Goal: Task Accomplishment & Management: Manage account settings

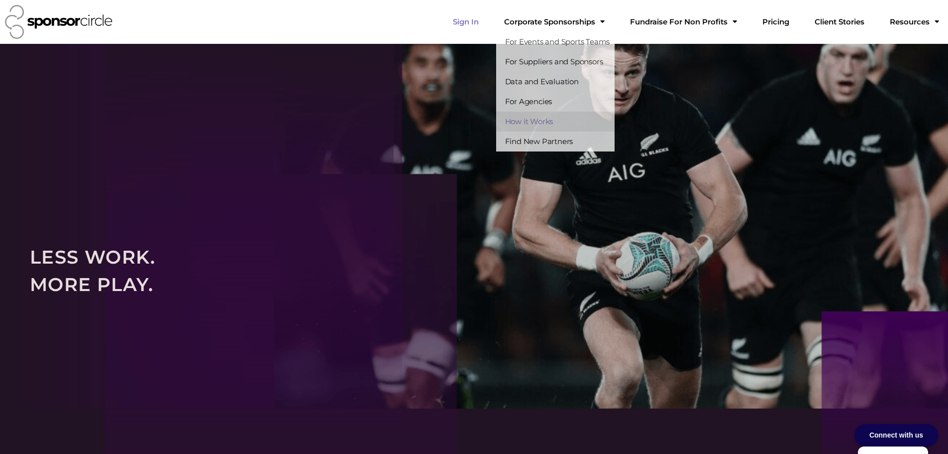
click at [487, 20] on link "Sign In" at bounding box center [466, 22] width 42 height 20
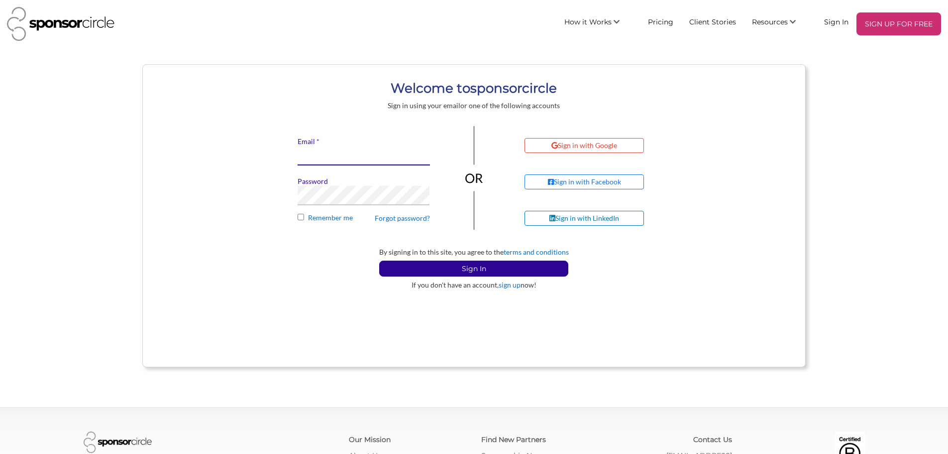
click at [347, 153] on input "* Email" at bounding box center [364, 155] width 132 height 19
type input "[EMAIL_ADDRESS][DOMAIN_NAME]"
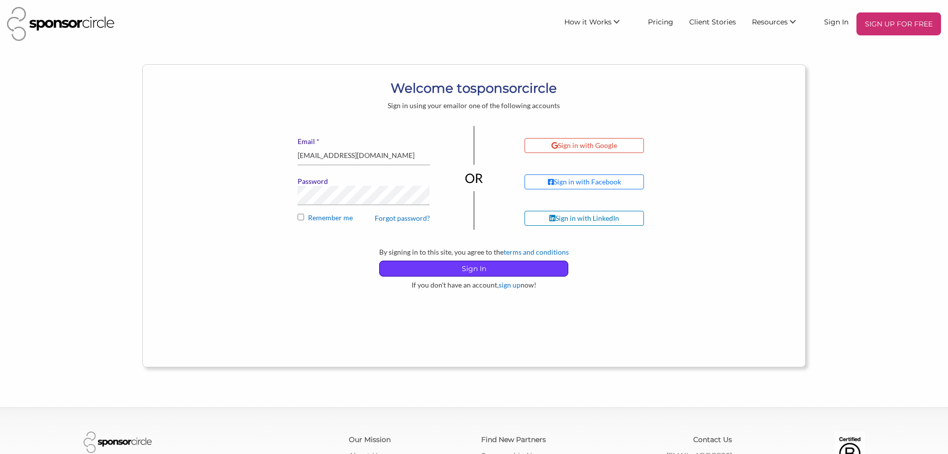
click at [480, 272] on p "Sign In" at bounding box center [474, 268] width 188 height 15
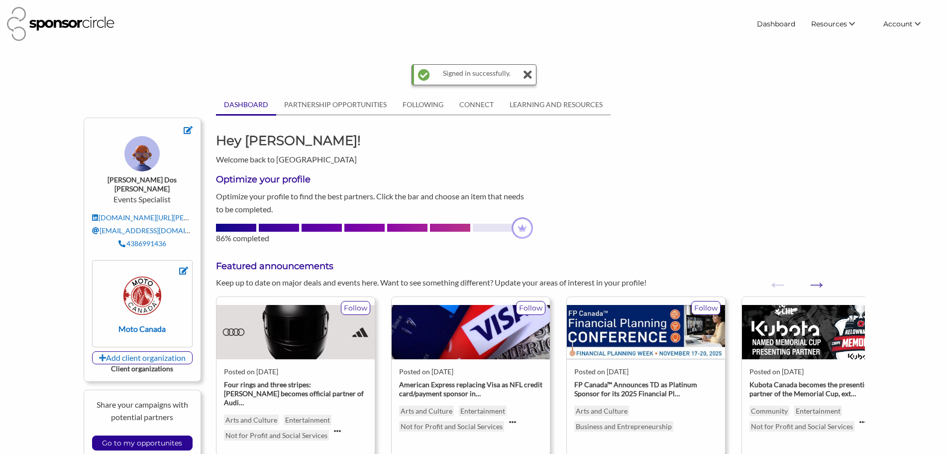
click at [529, 76] on icon at bounding box center [527, 75] width 9 height 20
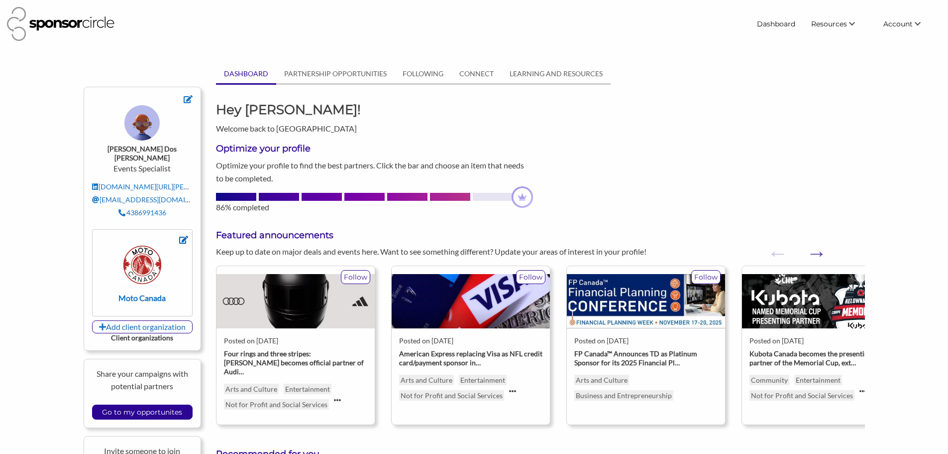
click at [186, 235] on icon at bounding box center [183, 239] width 9 height 8
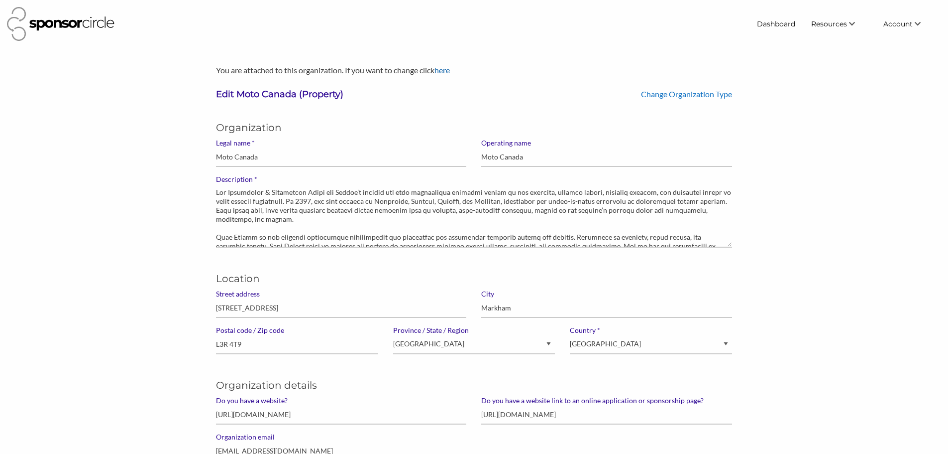
click at [446, 70] on link "here" at bounding box center [442, 69] width 15 height 9
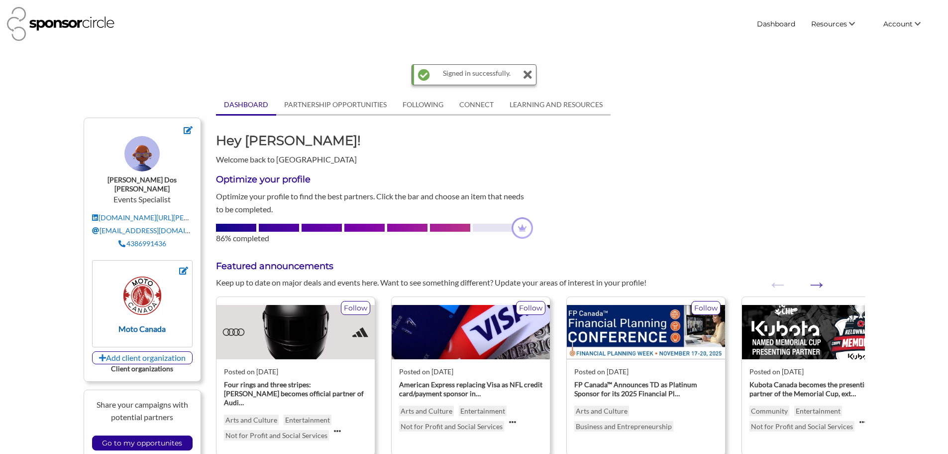
click at [145, 276] on img at bounding box center [142, 295] width 38 height 38
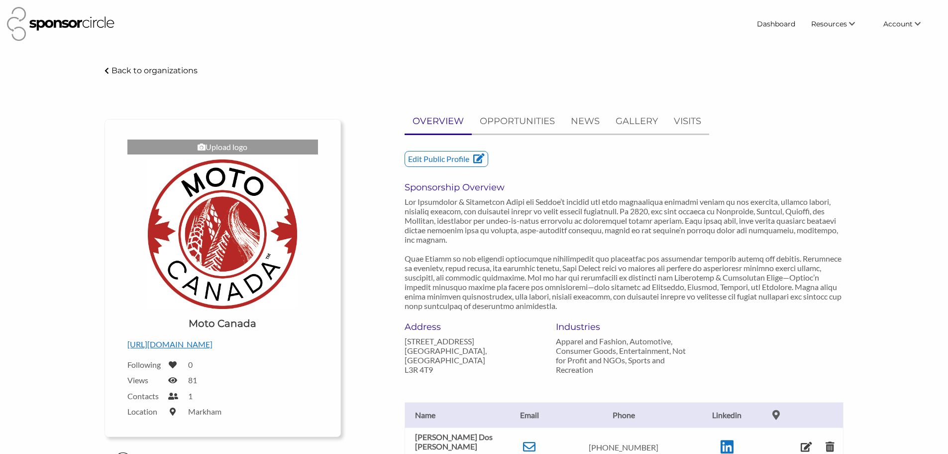
click at [247, 233] on img at bounding box center [222, 233] width 149 height 149
click at [265, 261] on img at bounding box center [222, 233] width 149 height 149
click at [222, 249] on img at bounding box center [222, 233] width 149 height 149
click at [230, 146] on div "Upload logo" at bounding box center [222, 146] width 191 height 15
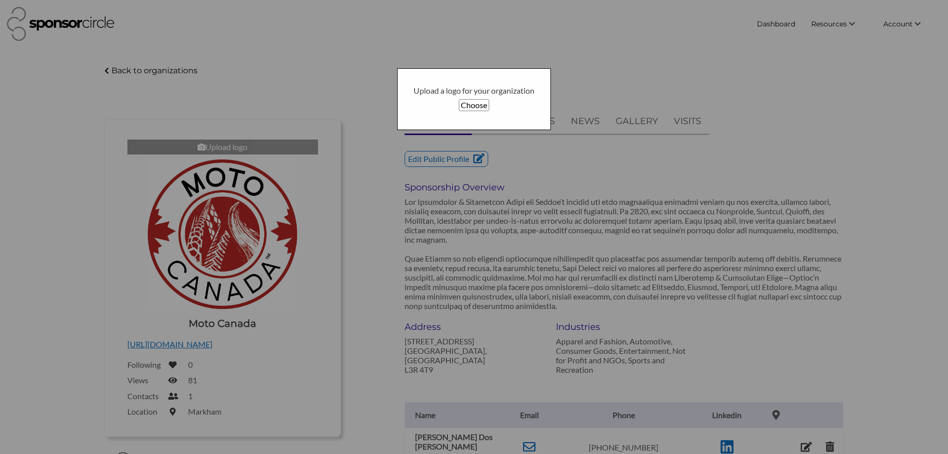
click at [463, 106] on button "Choose" at bounding box center [474, 105] width 30 height 12
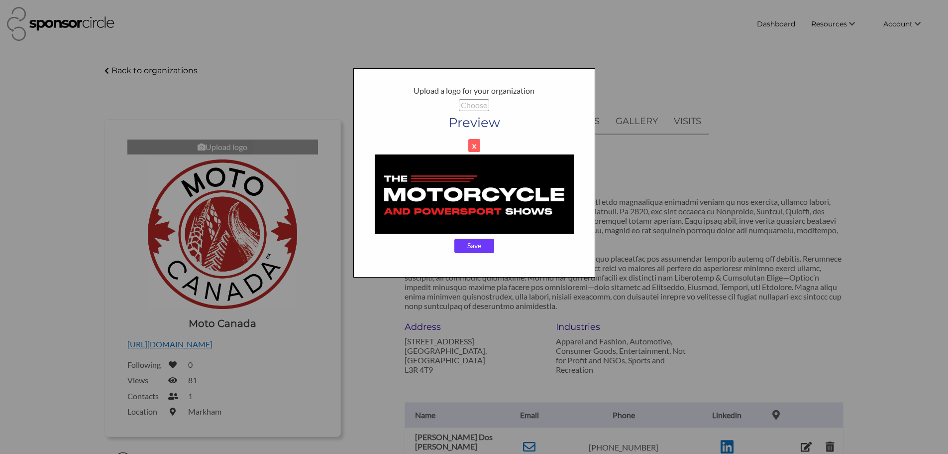
click at [474, 248] on input "Save" at bounding box center [475, 245] width 40 height 15
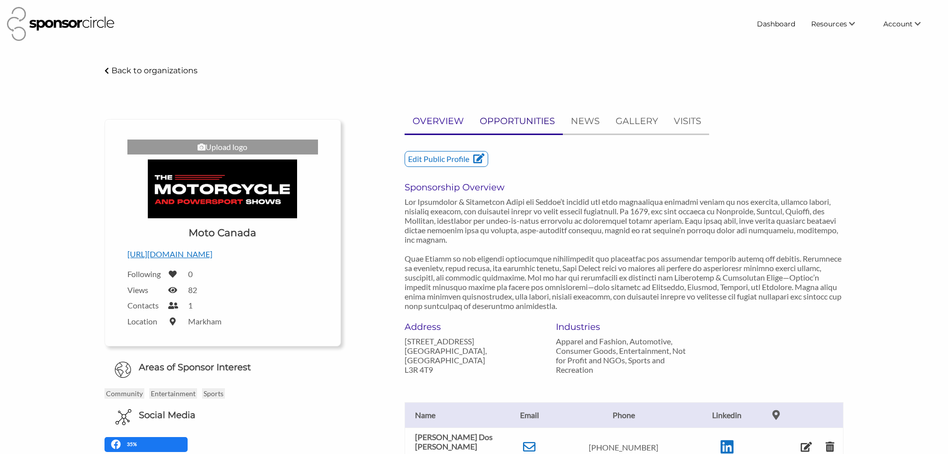
click at [544, 120] on p "OPPORTUNITIES" at bounding box center [517, 121] width 75 height 14
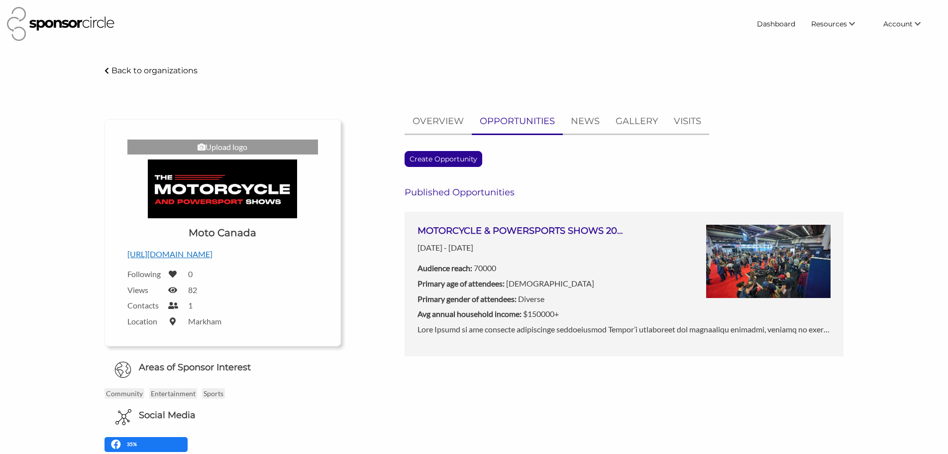
click at [772, 243] on img at bounding box center [768, 262] width 124 height 74
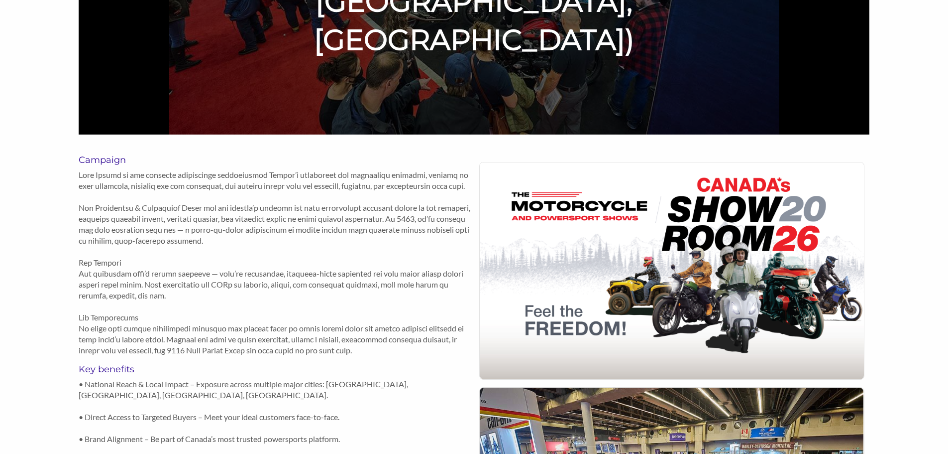
scroll to position [50, 0]
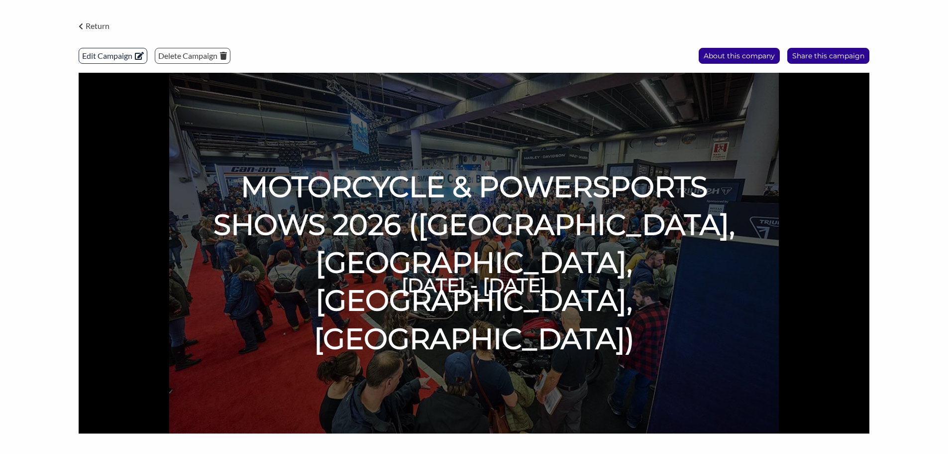
click at [105, 54] on p "Edit Campaign" at bounding box center [113, 55] width 68 height 15
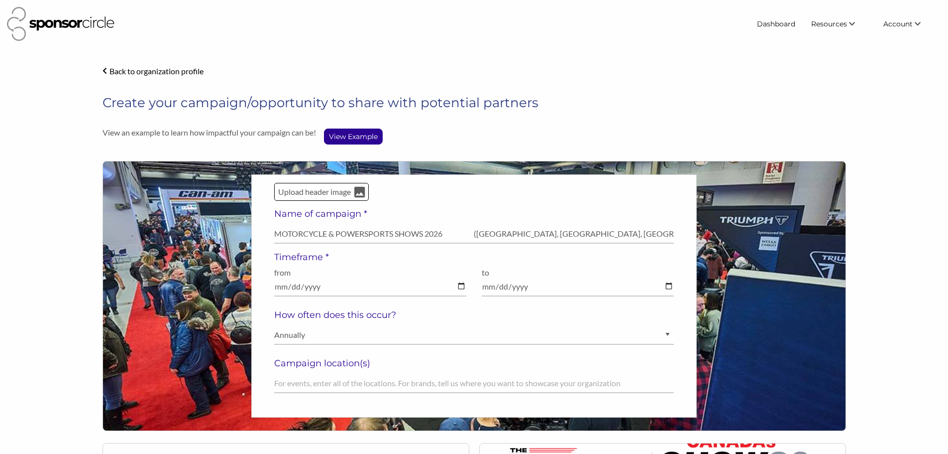
select select "[DEMOGRAPHIC_DATA]"
select select "Diverse"
select select "$150000+"
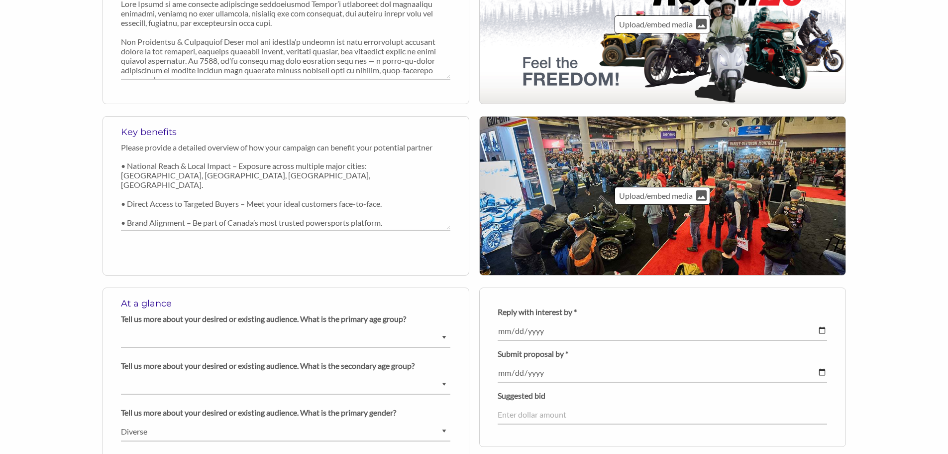
scroll to position [697, 0]
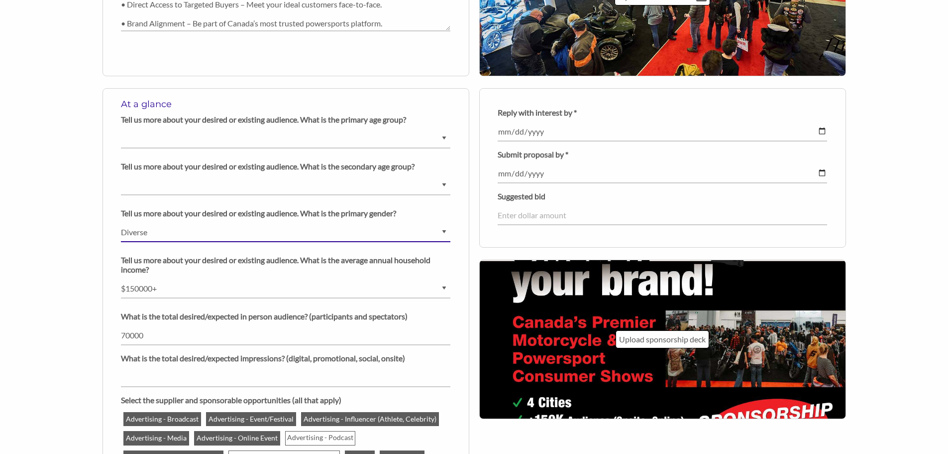
click at [156, 234] on select "Ask us for details Male Female Diverse" at bounding box center [286, 232] width 330 height 19
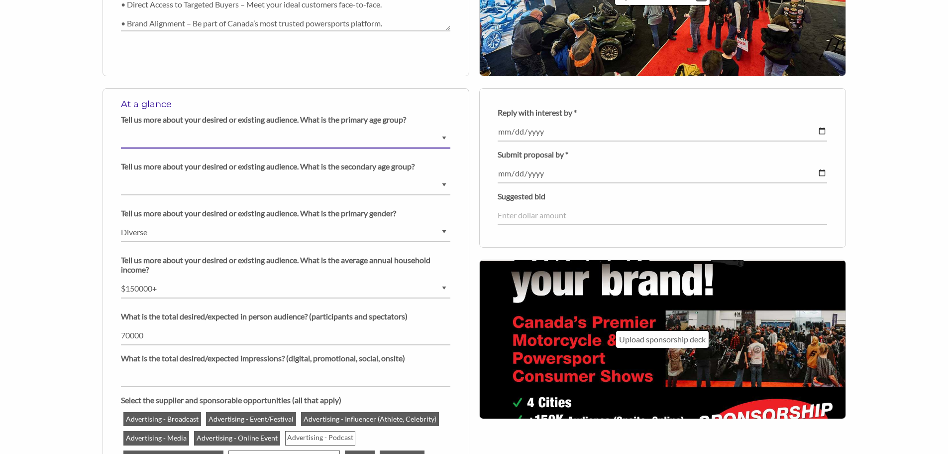
click at [152, 140] on select "Ask us for details Under 5 years old 6-9 years old 10-14 years old 15-18 years …" at bounding box center [286, 138] width 330 height 19
click at [106, 147] on div "At a glance Tell us more about your desired or existing audience. What is the p…" at bounding box center [286, 340] width 367 height 504
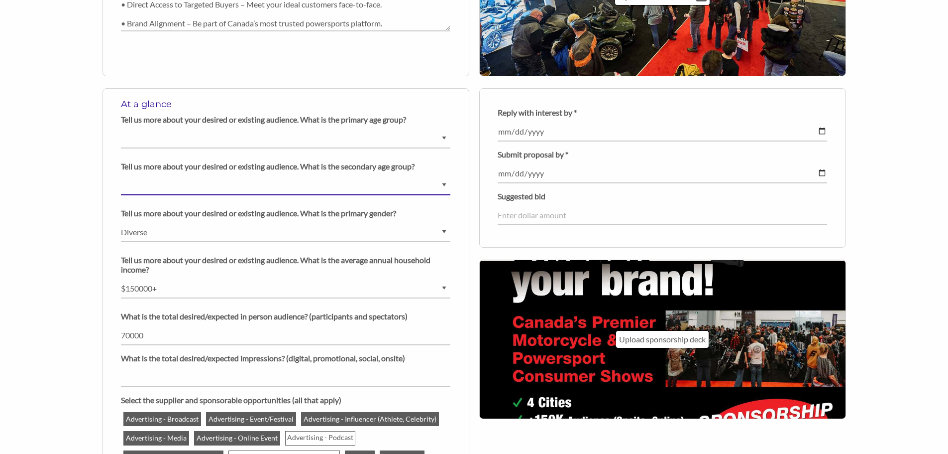
click at [156, 188] on select "Ask us for details Under 5 years old 6-9 years old 10-14 years old 15-18 years …" at bounding box center [286, 185] width 330 height 19
select select "Ask us for details"
click at [121, 176] on select "Ask us for details Under 5 years old 6-9 years old 10-14 years old 15-18 years …" at bounding box center [286, 185] width 330 height 19
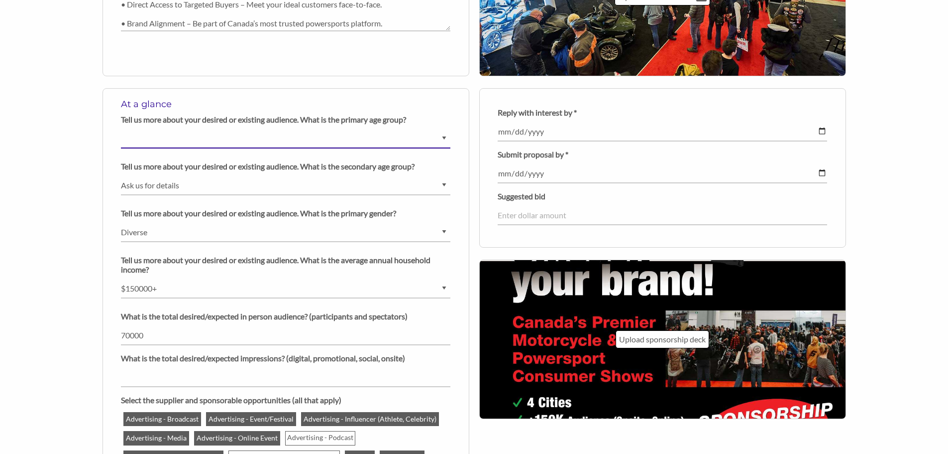
click at [161, 142] on select "Ask us for details Under 5 years old 6-9 years old 10-14 years old 15-18 years …" at bounding box center [286, 138] width 330 height 19
select select "Ask us for details"
click at [121, 129] on select "Ask us for details Under 5 years old 6-9 years old 10-14 years old 15-18 years …" at bounding box center [286, 138] width 330 height 19
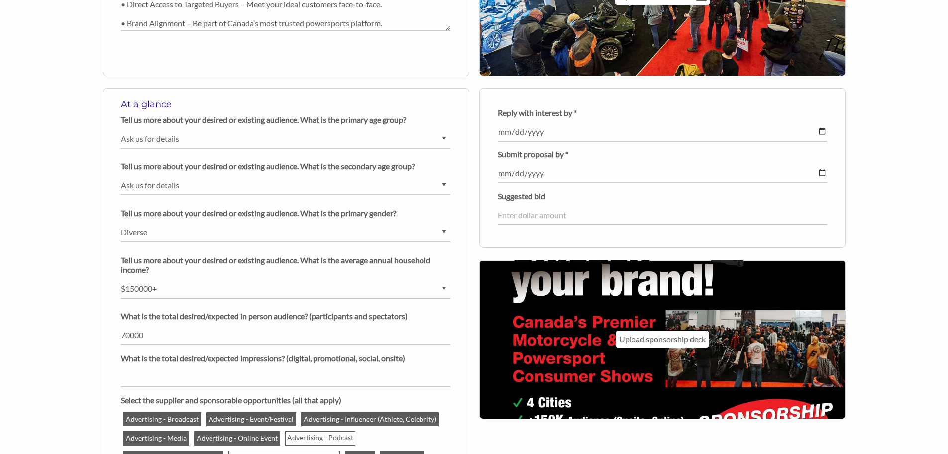
click at [324, 231] on select "Ask us for details Male Female Diverse" at bounding box center [286, 232] width 330 height 19
click at [100, 223] on div "At a glance Tell us more about your desired or existing audience. What is the p…" at bounding box center [284, 346] width 379 height 516
click at [181, 336] on input "70000" at bounding box center [286, 335] width 330 height 19
click at [100, 348] on div "At a glance Tell us more about your desired or existing audience. What is the p…" at bounding box center [284, 346] width 379 height 516
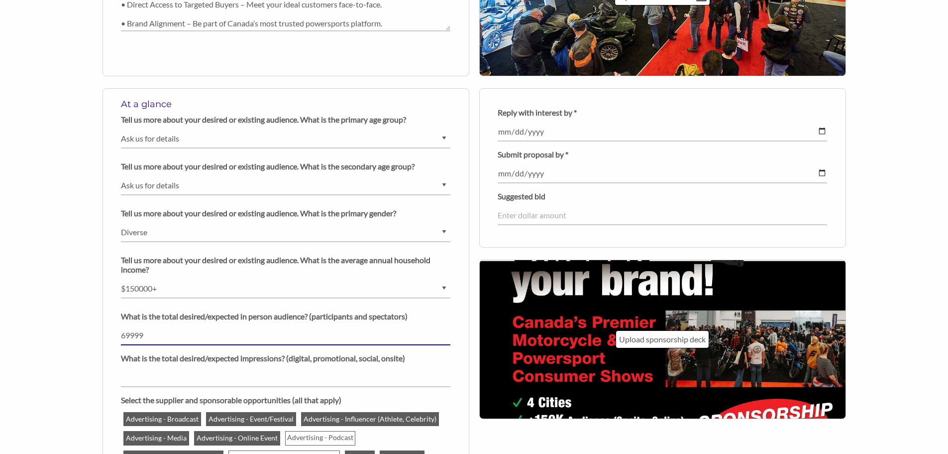
click at [448, 336] on input "69999" at bounding box center [286, 335] width 330 height 19
type input "70000"
click at [446, 333] on input "70000" at bounding box center [286, 335] width 330 height 19
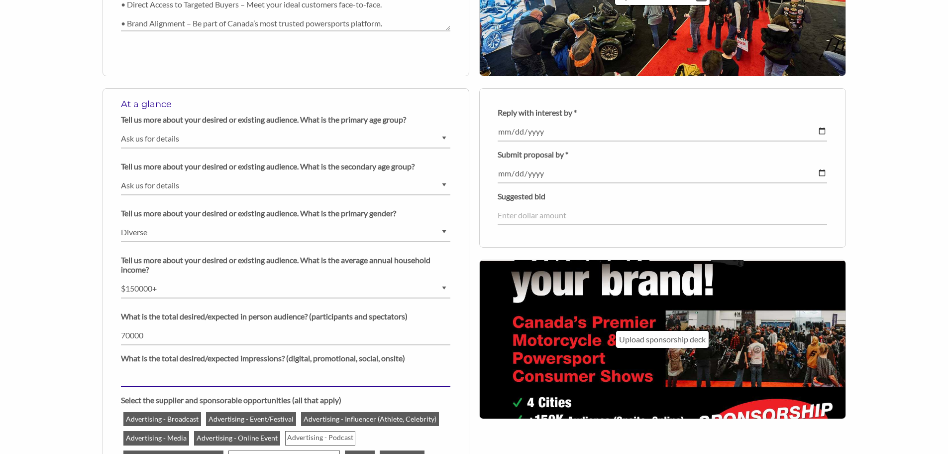
click at [266, 370] on input "number" at bounding box center [286, 376] width 330 height 19
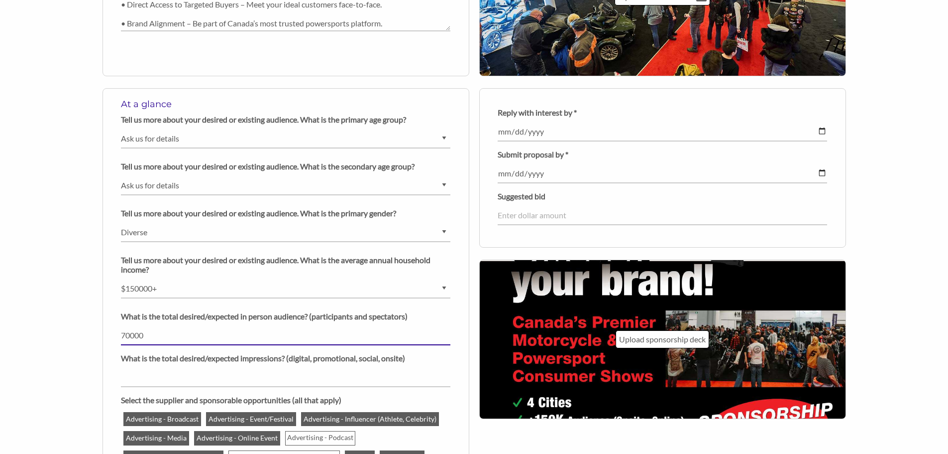
click at [160, 336] on input "70000" at bounding box center [286, 335] width 330 height 19
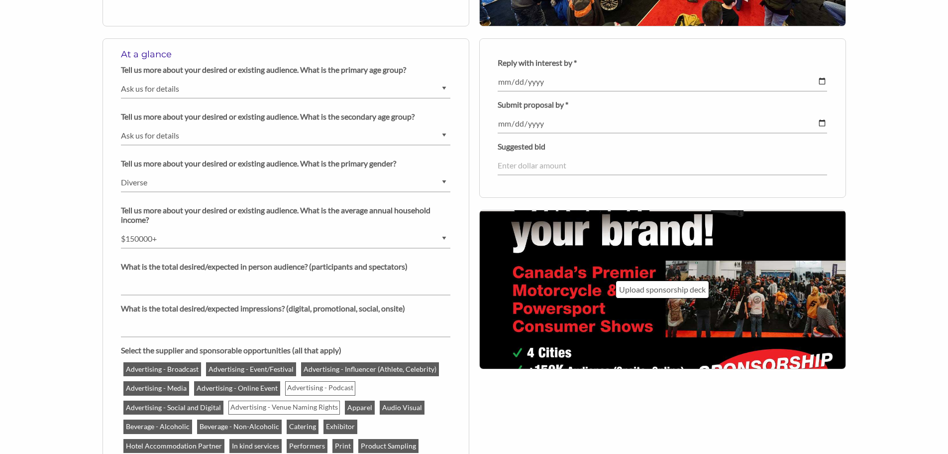
scroll to position [996, 0]
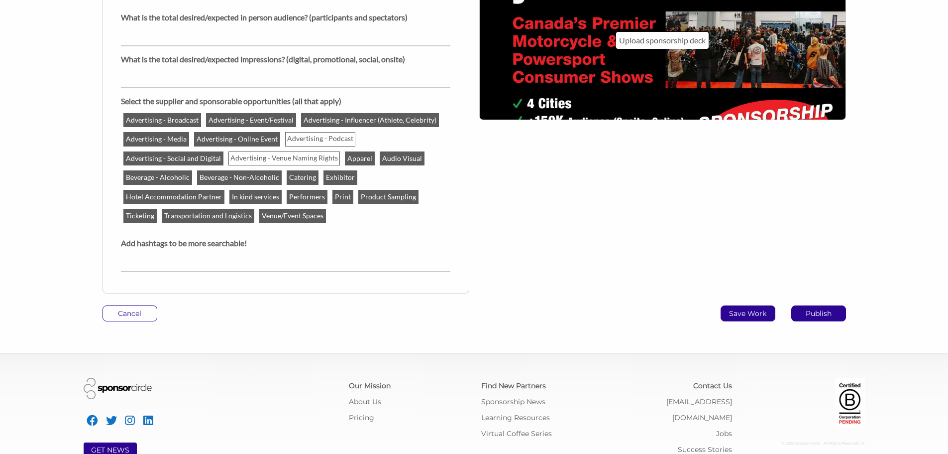
click at [744, 318] on p "Save Work" at bounding box center [748, 313] width 54 height 15
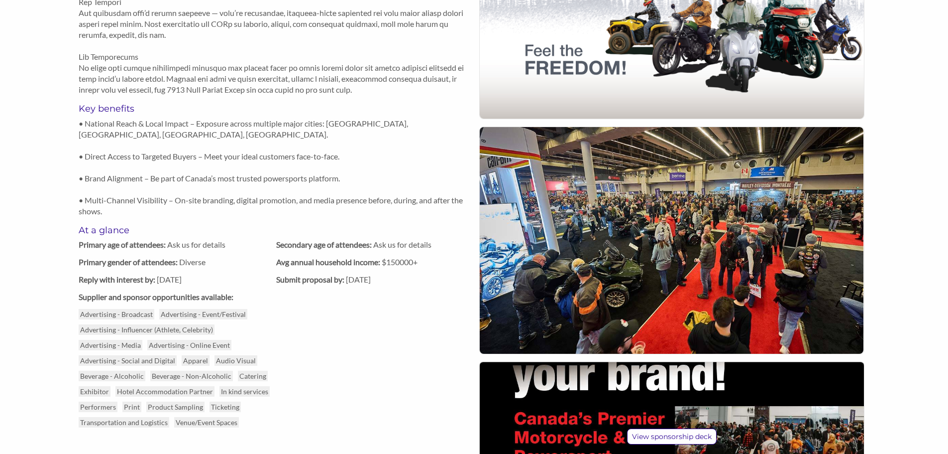
scroll to position [597, 0]
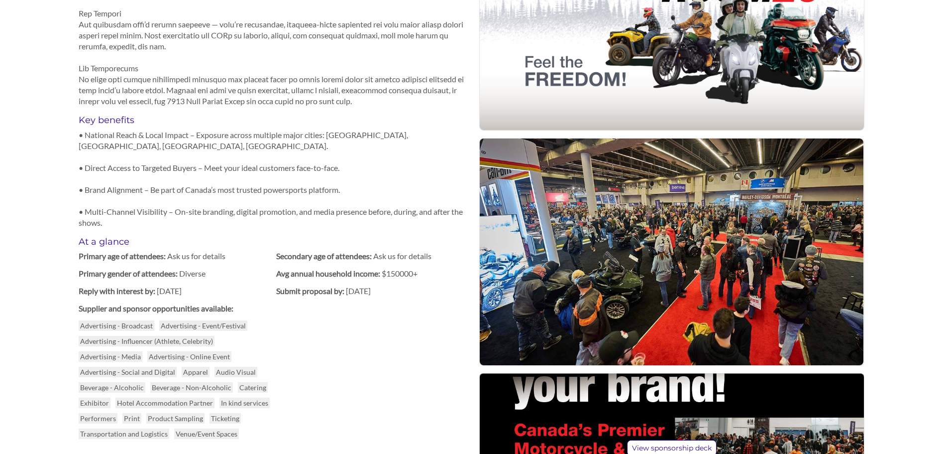
click at [607, 257] on img at bounding box center [672, 251] width 384 height 227
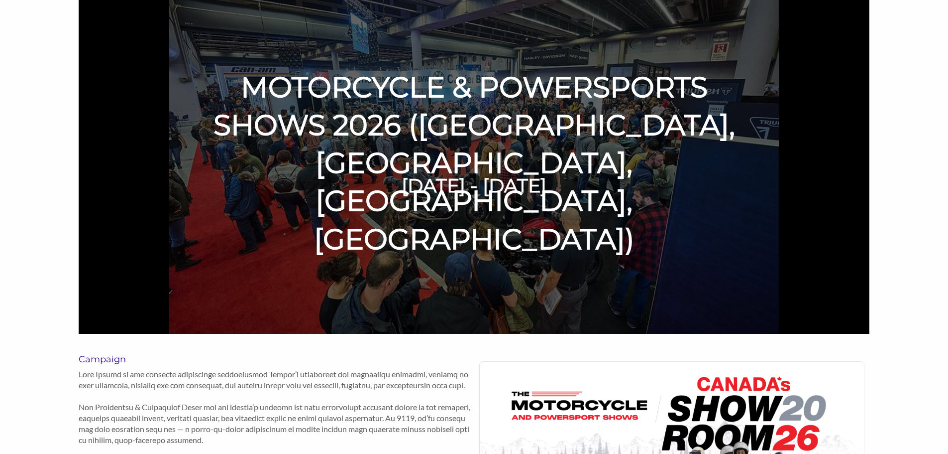
scroll to position [0, 0]
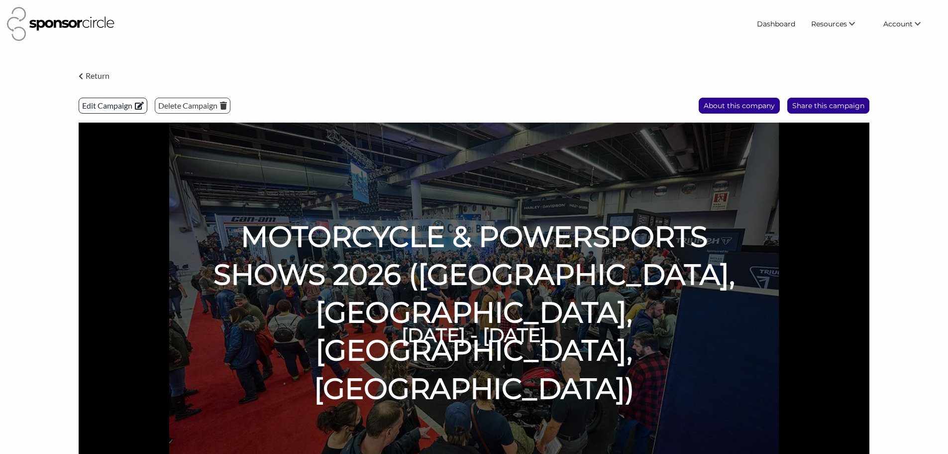
click at [95, 103] on p "Edit Campaign" at bounding box center [113, 105] width 68 height 15
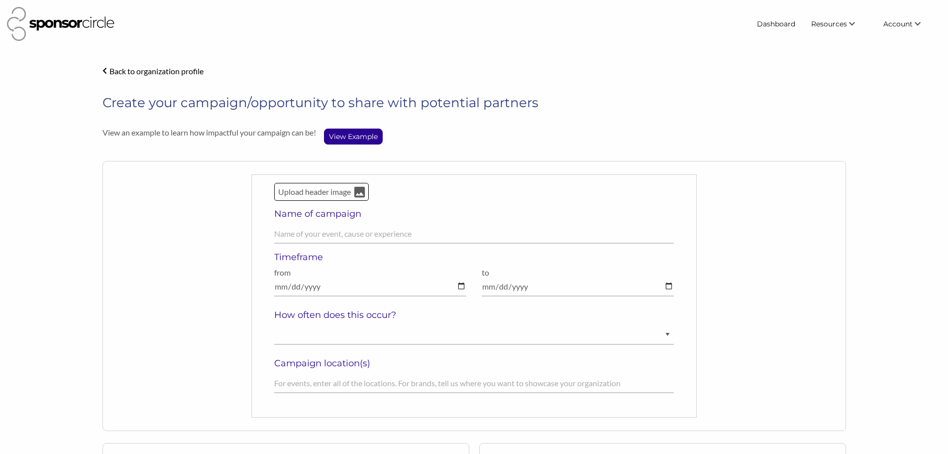
select select "Ask us for details"
select select "Diverse"
select select "$150000+"
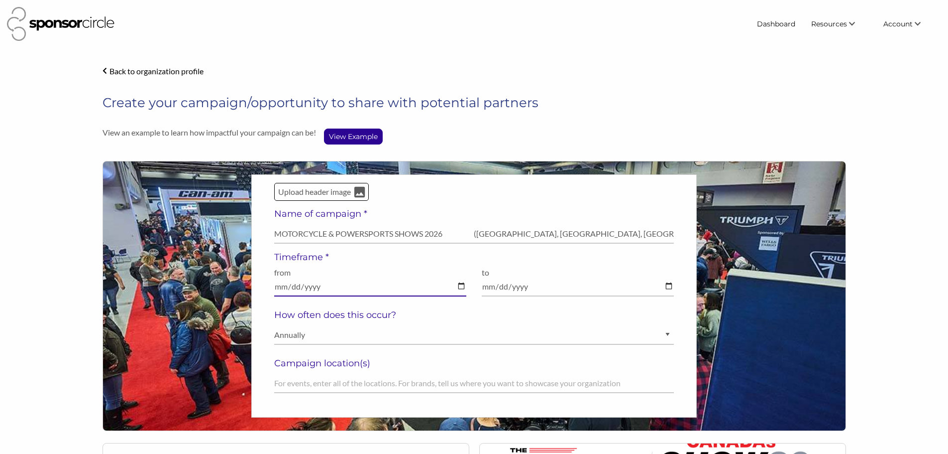
click at [331, 286] on input "2026-01-16" at bounding box center [370, 286] width 193 height 19
click at [338, 286] on input "2026-01-16" at bounding box center [370, 286] width 193 height 19
click at [407, 141] on div "View an example to learn how impactful your campaign can be! View Example" at bounding box center [475, 135] width 744 height 17
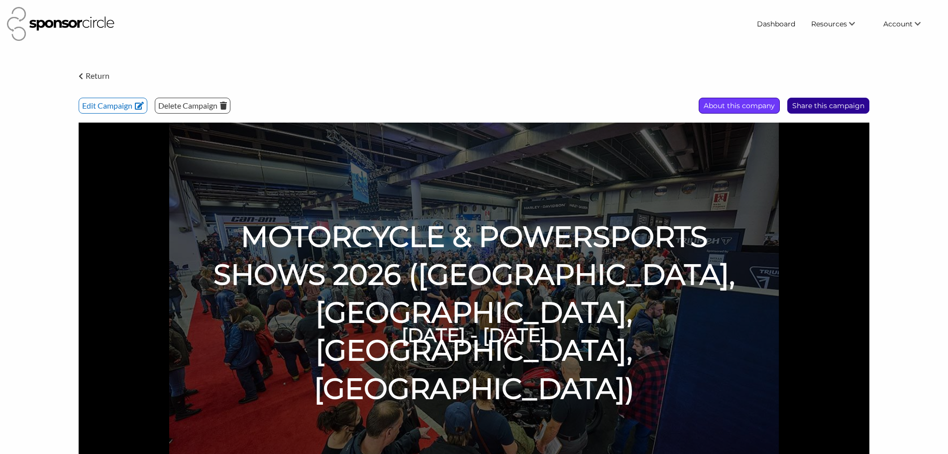
click at [731, 109] on p "About this company" at bounding box center [739, 105] width 80 height 15
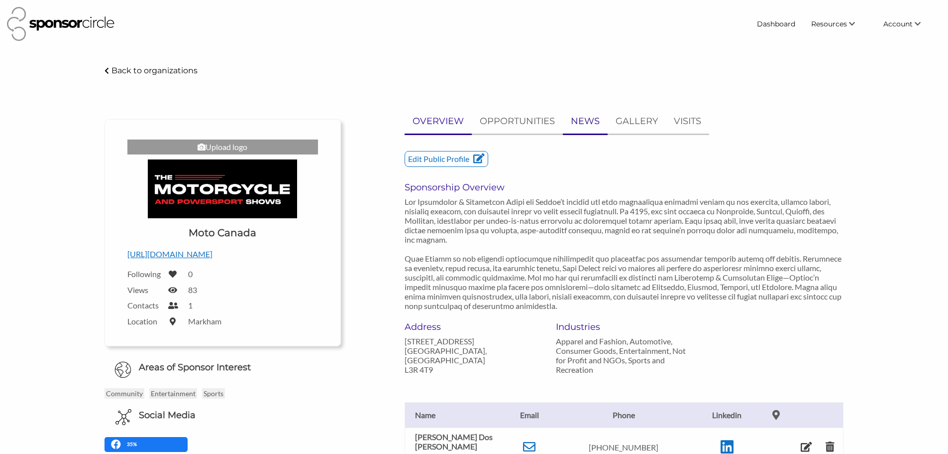
click at [581, 122] on p "NEWS" at bounding box center [585, 121] width 29 height 14
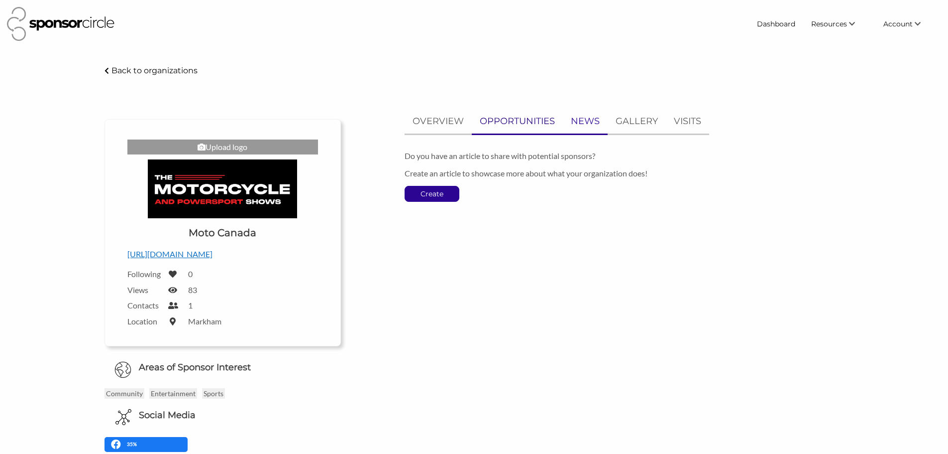
click at [545, 121] on p "OPPORTUNITIES" at bounding box center [517, 121] width 75 height 14
